Goal: Find specific page/section: Find specific page/section

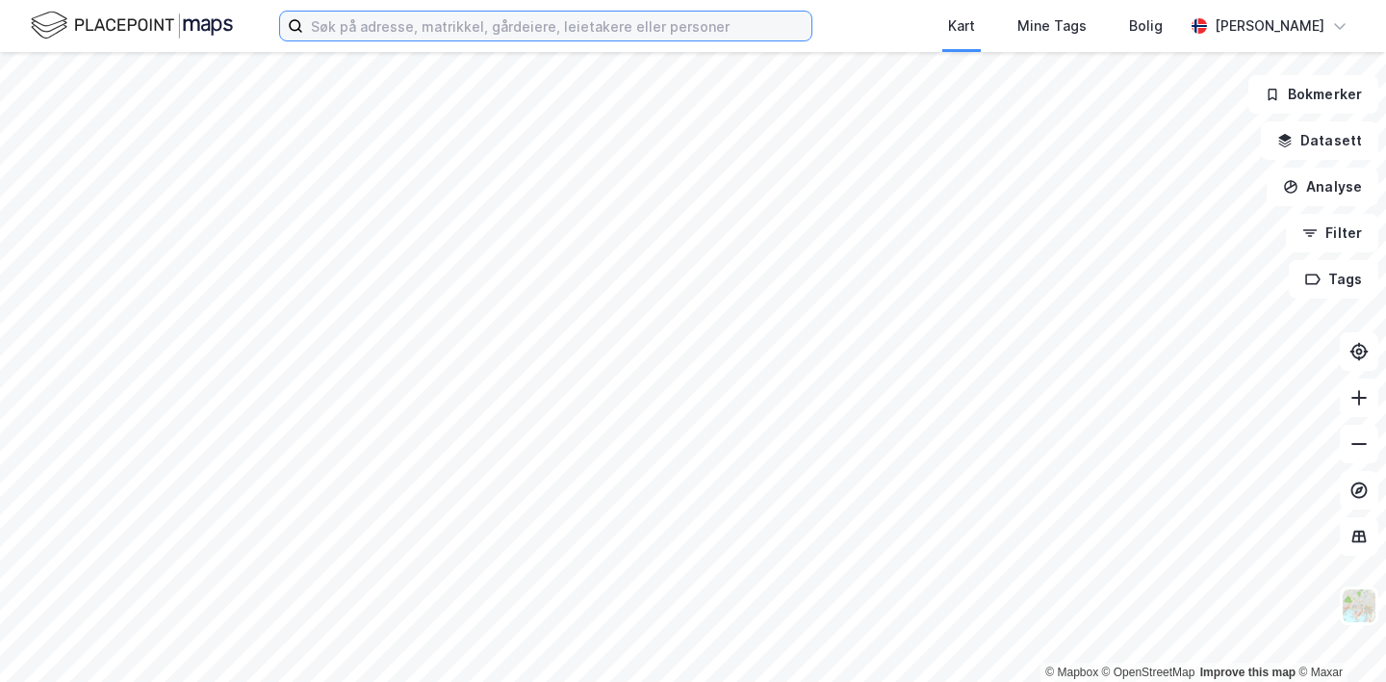
click at [381, 30] on input at bounding box center [557, 26] width 508 height 29
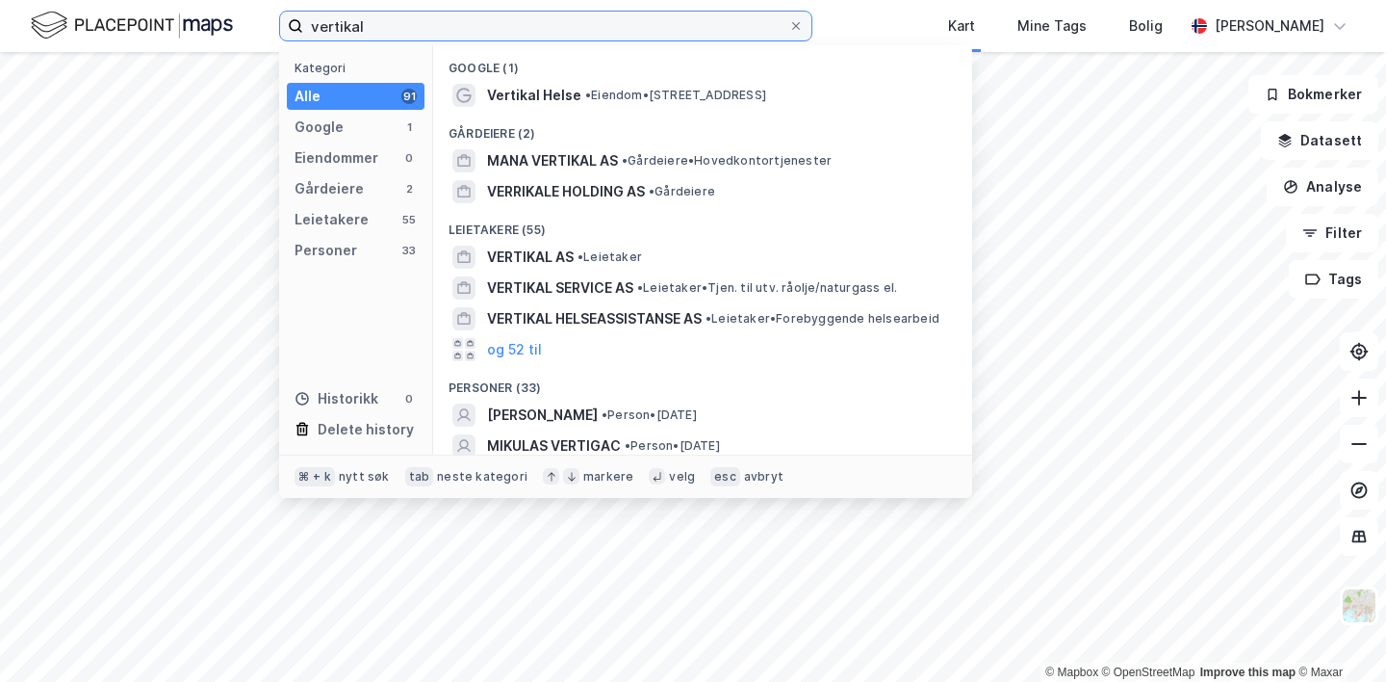
click at [362, 24] on input "vertikal" at bounding box center [545, 26] width 485 height 29
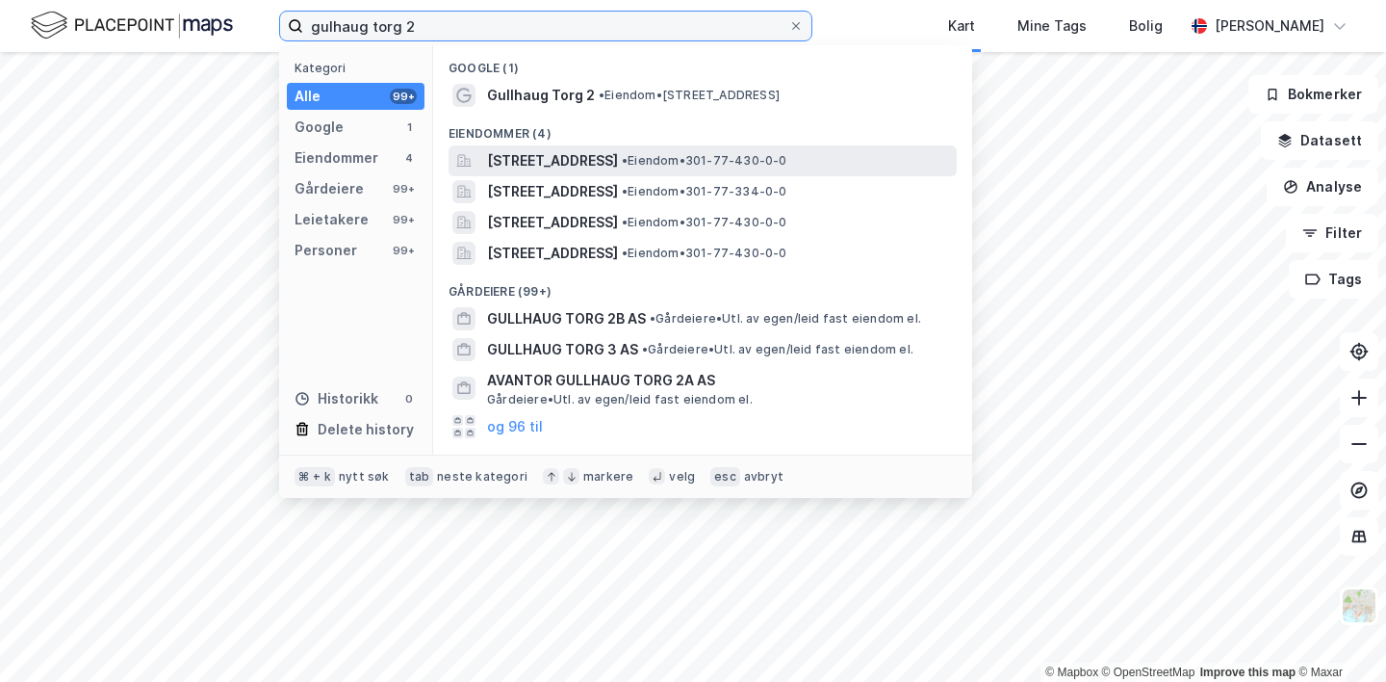
type input "gulhaug torg 2"
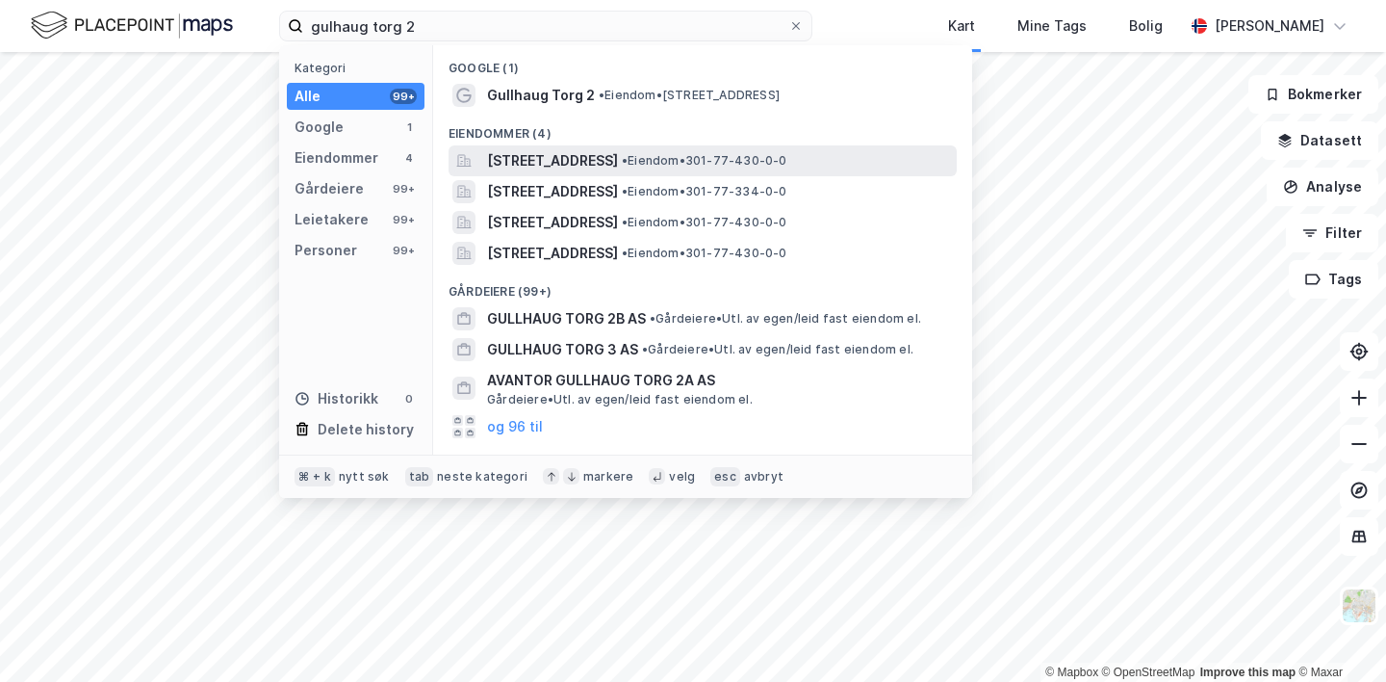
click at [523, 164] on span "[STREET_ADDRESS]" at bounding box center [552, 160] width 131 height 23
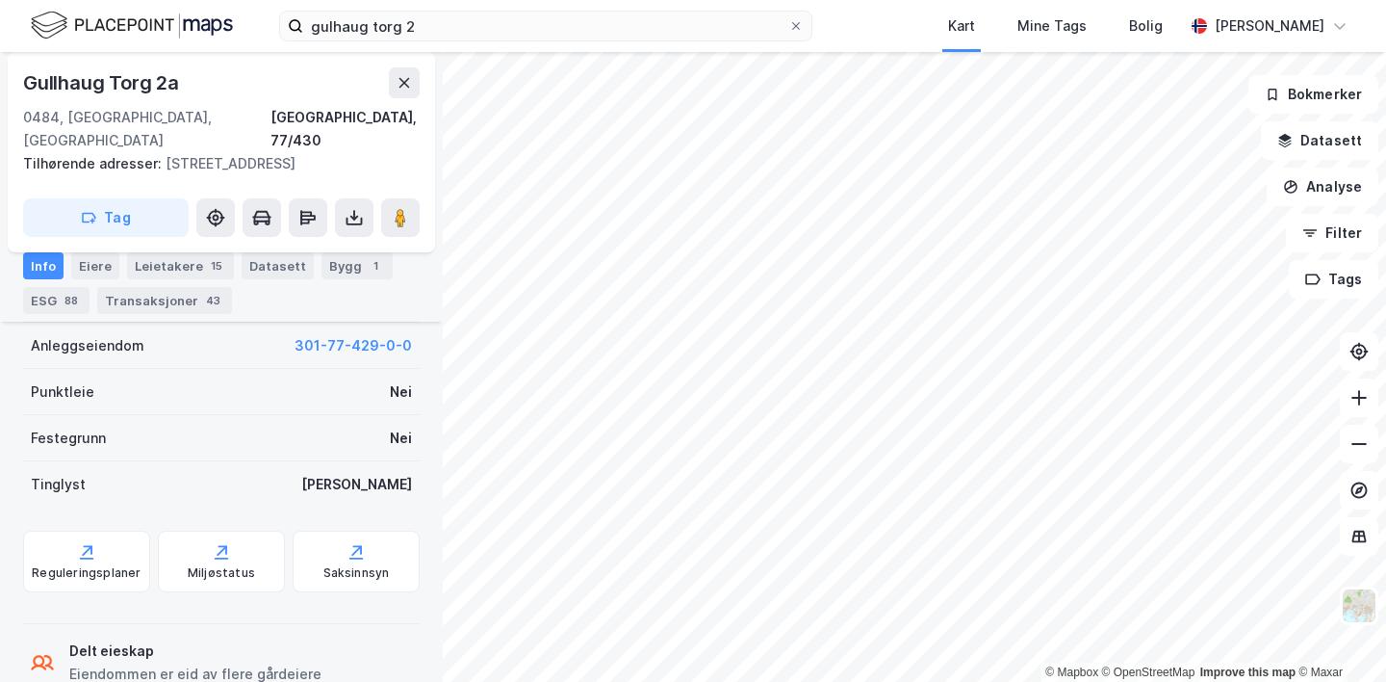
scroll to position [642, 0]
